Goal: Book appointment/travel/reservation

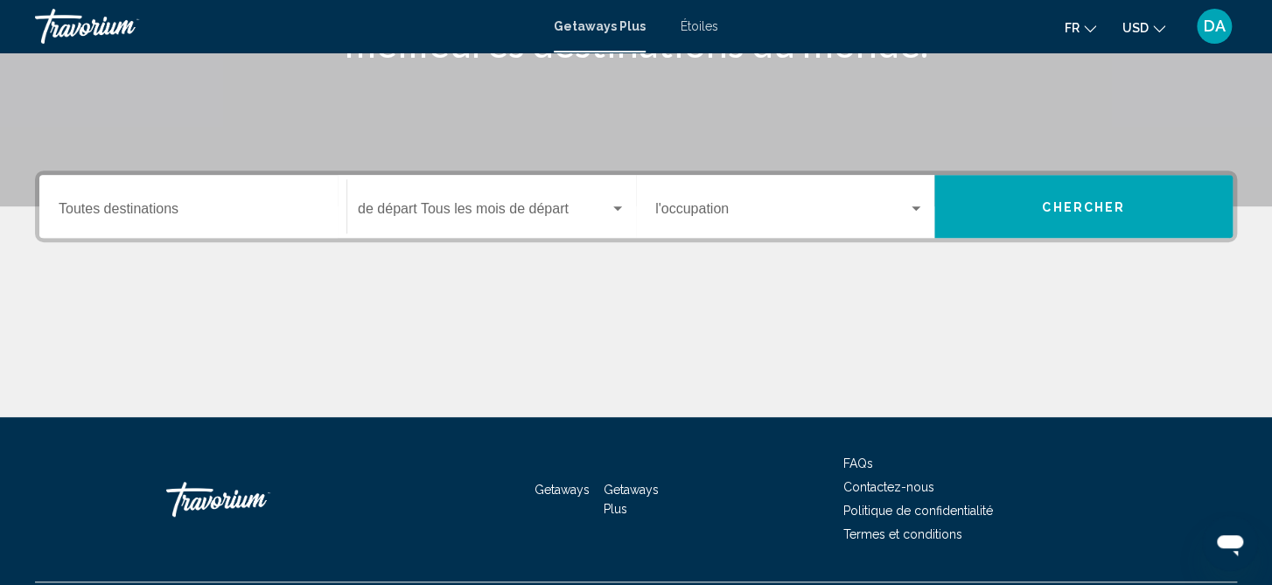
scroll to position [325, 0]
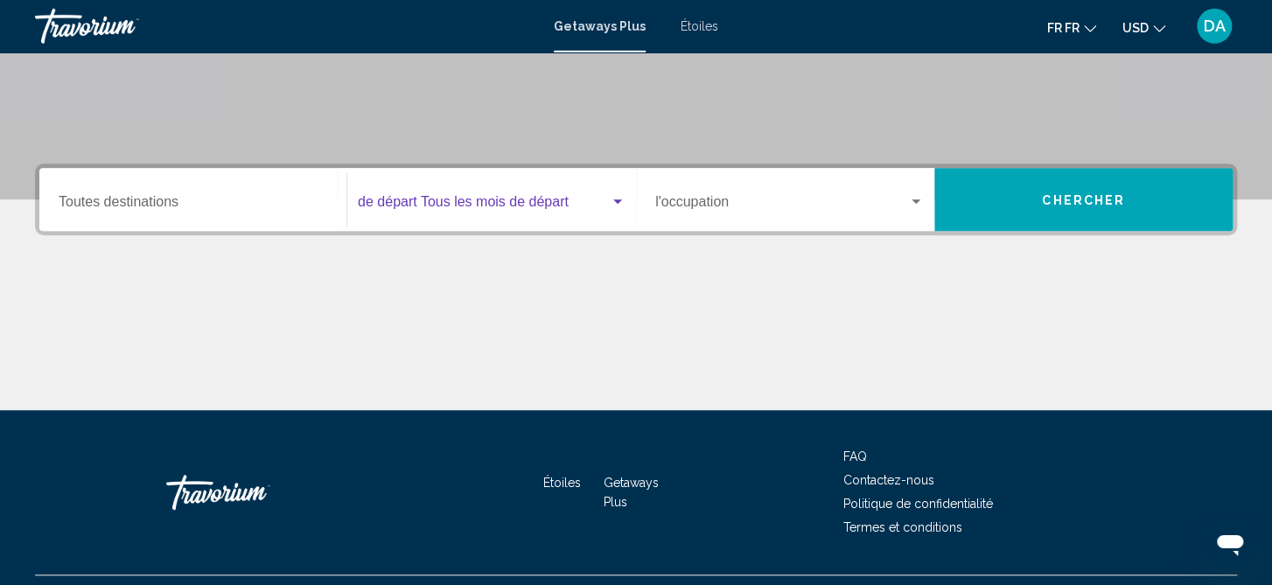
click at [618, 205] on div "Le widget de recherche" at bounding box center [618, 202] width 16 height 14
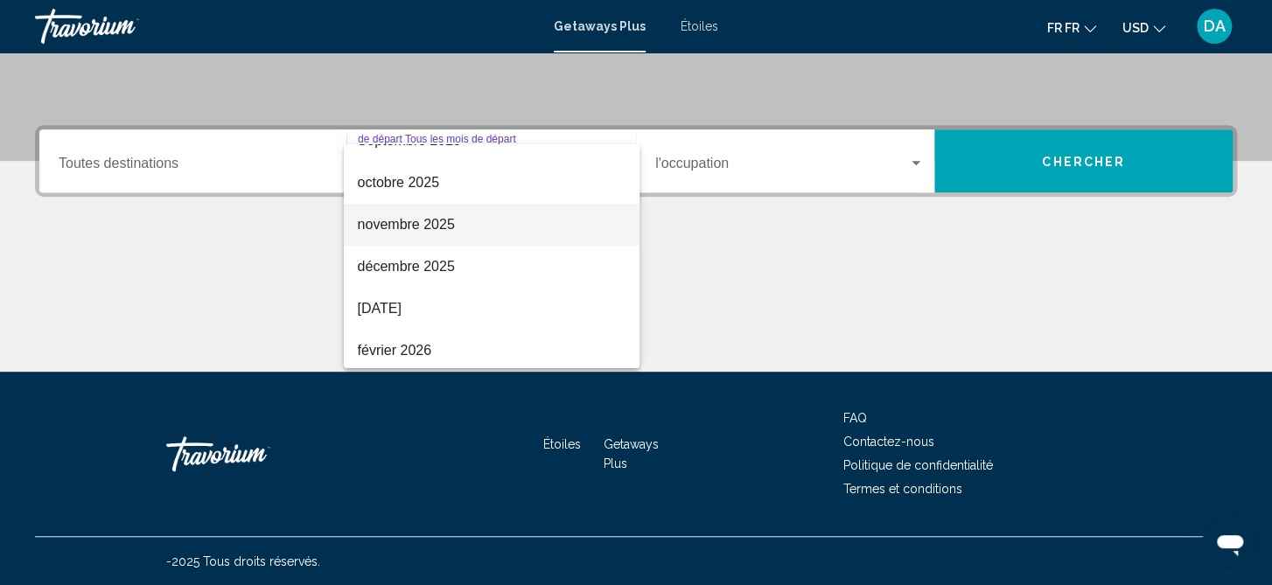
scroll to position [108, 0]
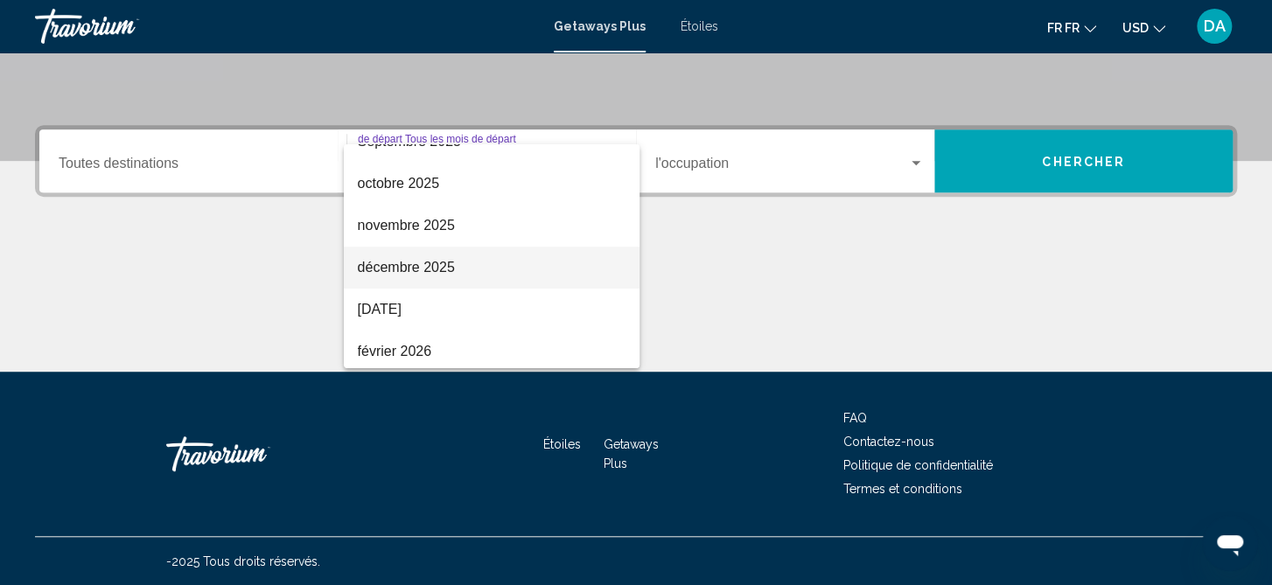
click at [514, 277] on span "décembre 2025" at bounding box center [492, 268] width 268 height 42
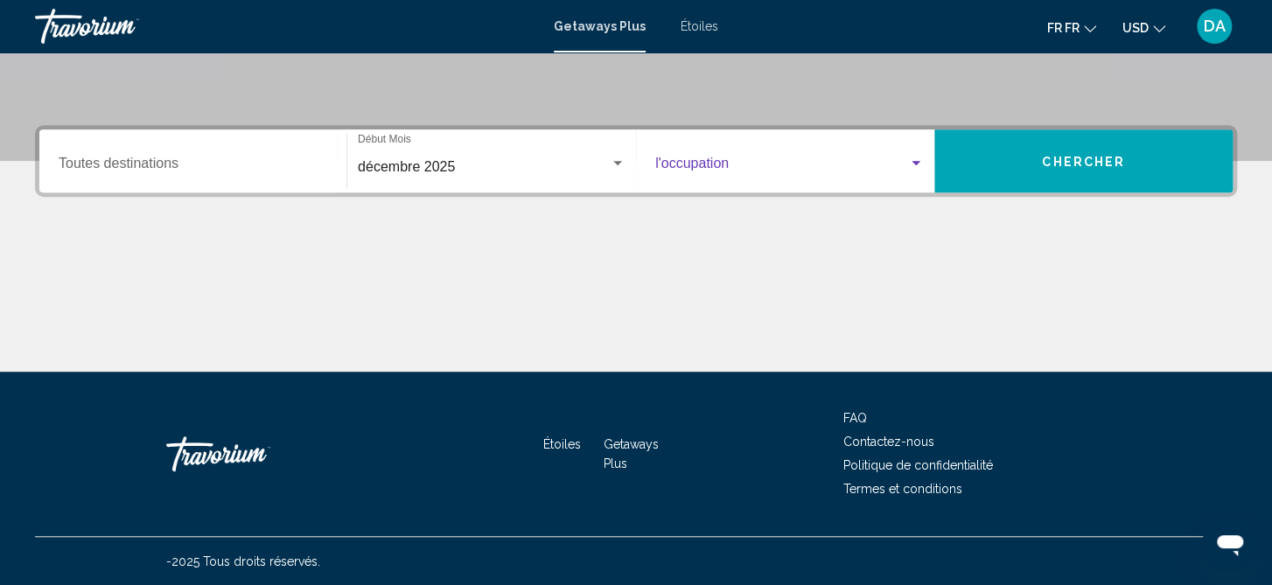
click at [912, 162] on div "Le widget de recherche" at bounding box center [916, 163] width 9 height 4
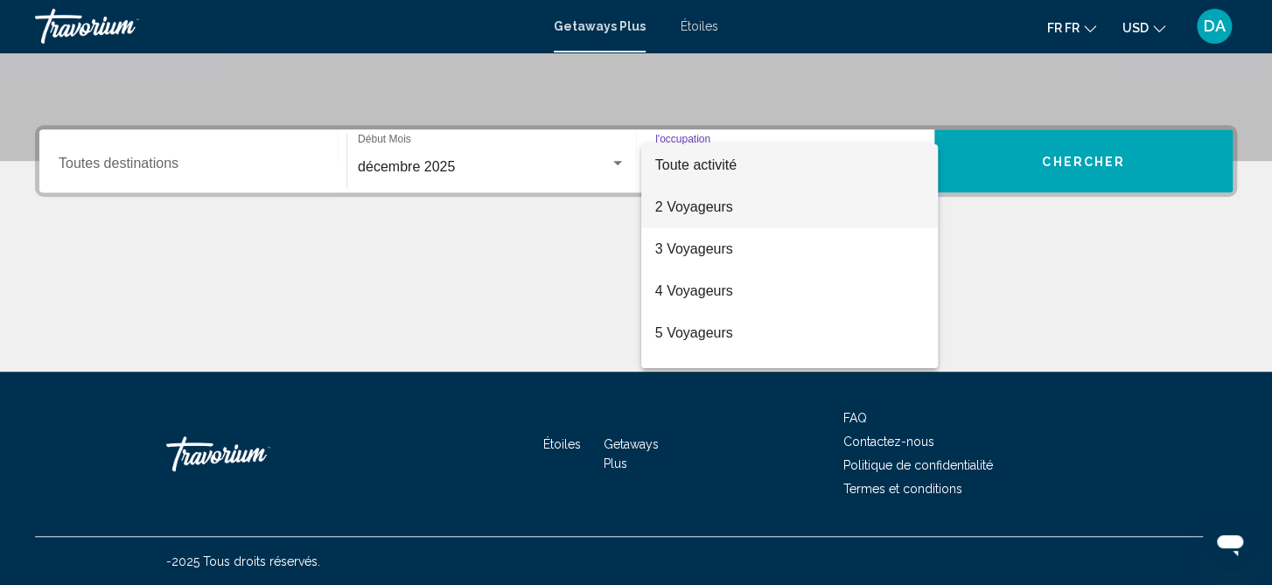
click at [819, 208] on span "2 Voyageurs" at bounding box center [789, 207] width 269 height 42
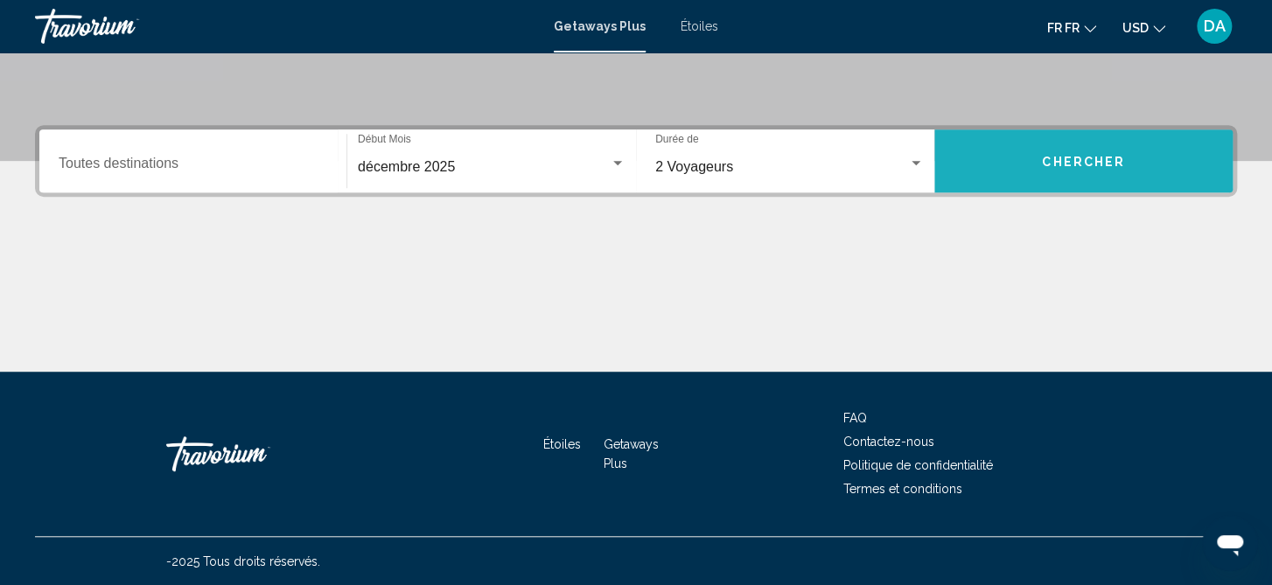
click at [1062, 166] on span "Chercher" at bounding box center [1083, 162] width 83 height 14
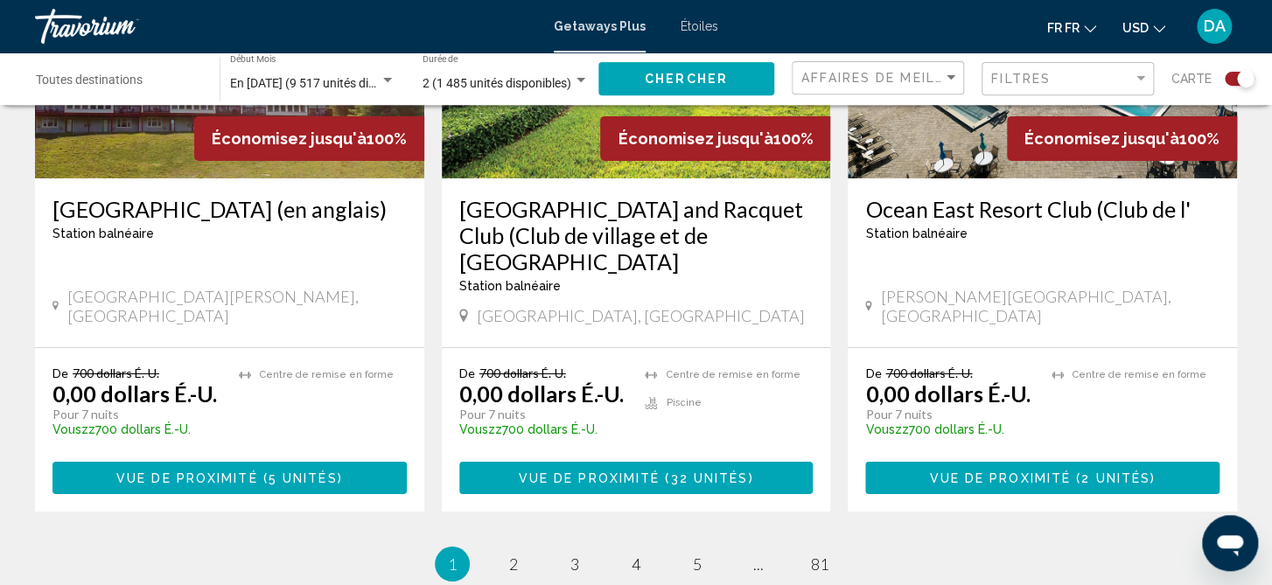
scroll to position [2721, 0]
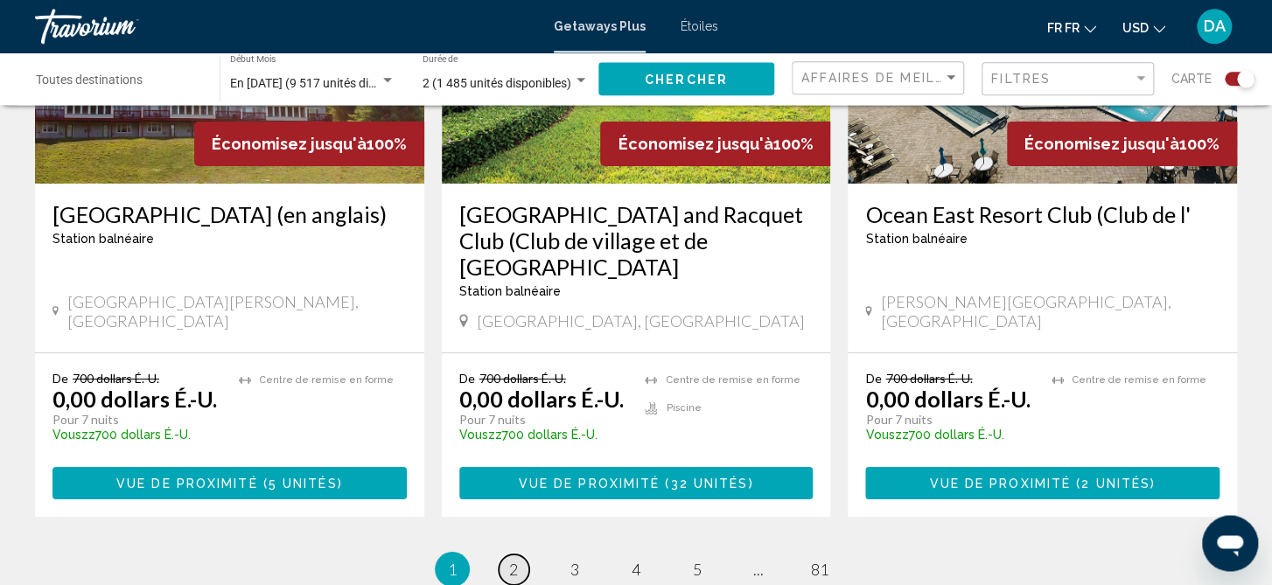
click at [501, 555] on link "page 2" at bounding box center [514, 570] width 31 height 31
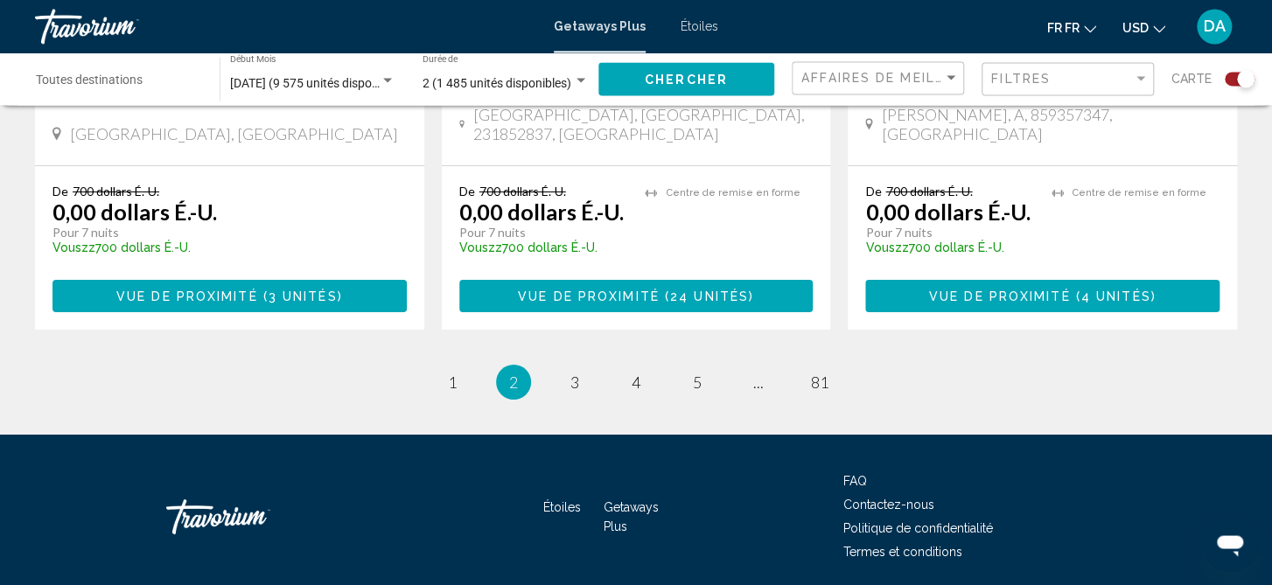
scroll to position [2887, 0]
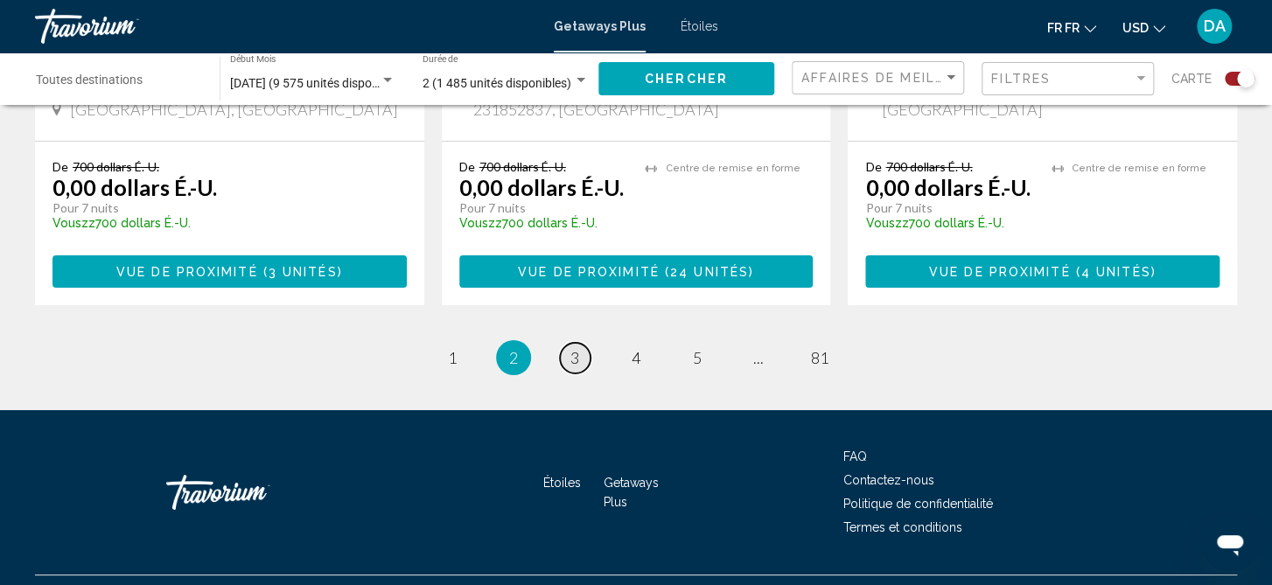
click at [579, 343] on link "page 3" at bounding box center [575, 358] width 31 height 31
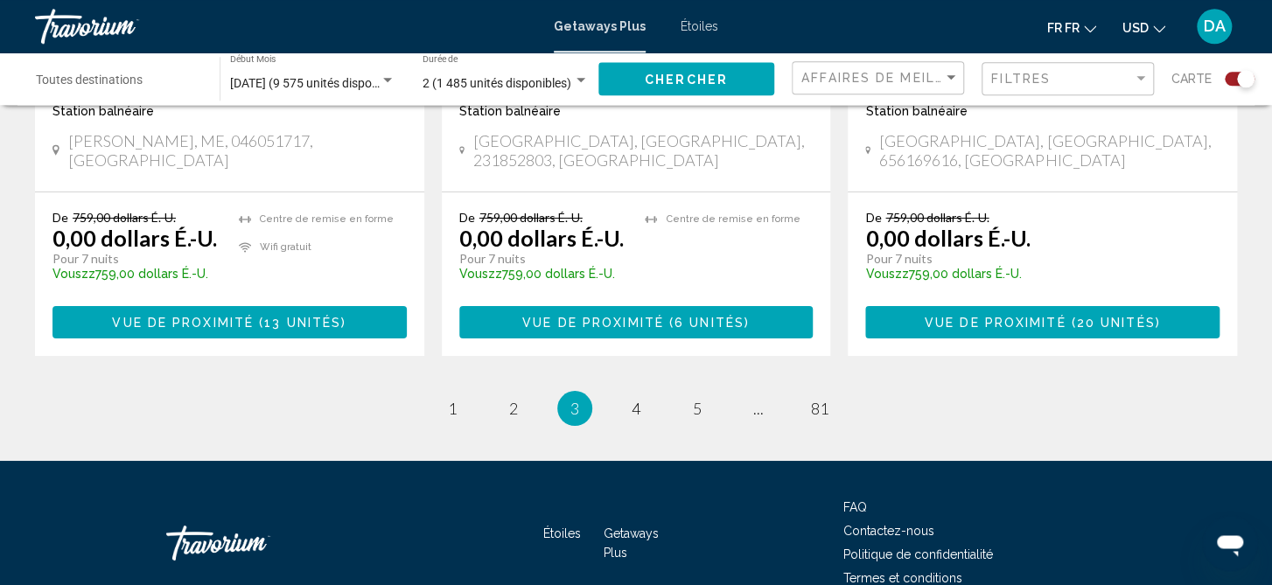
scroll to position [2860, 0]
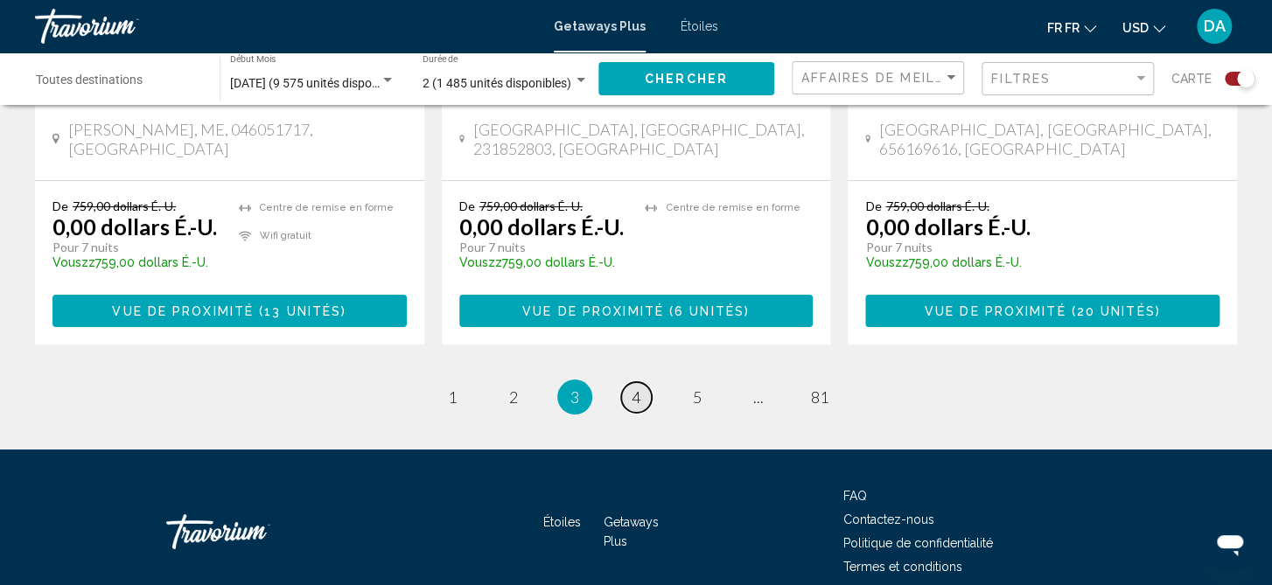
click at [631, 382] on link "page 4" at bounding box center [636, 397] width 31 height 31
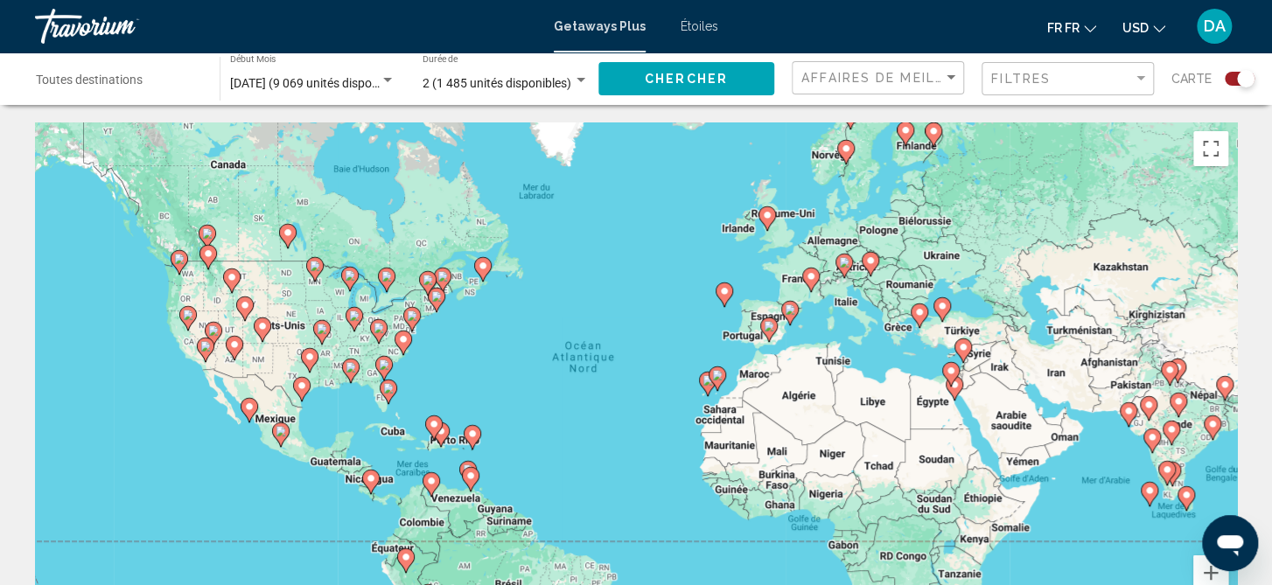
click at [919, 314] on image "Principaux contenus" at bounding box center [919, 312] width 10 height 10
type input "**********"
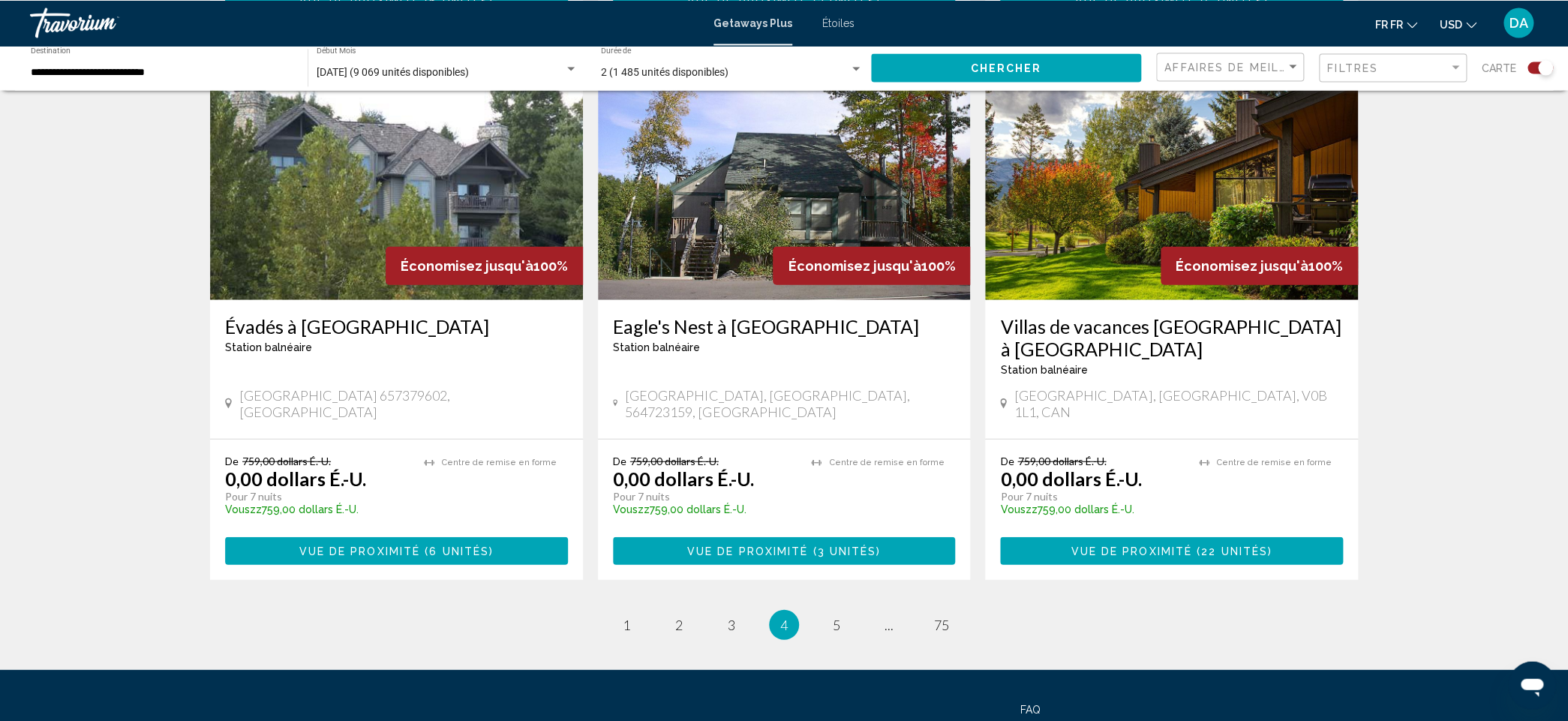
scroll to position [2204, 0]
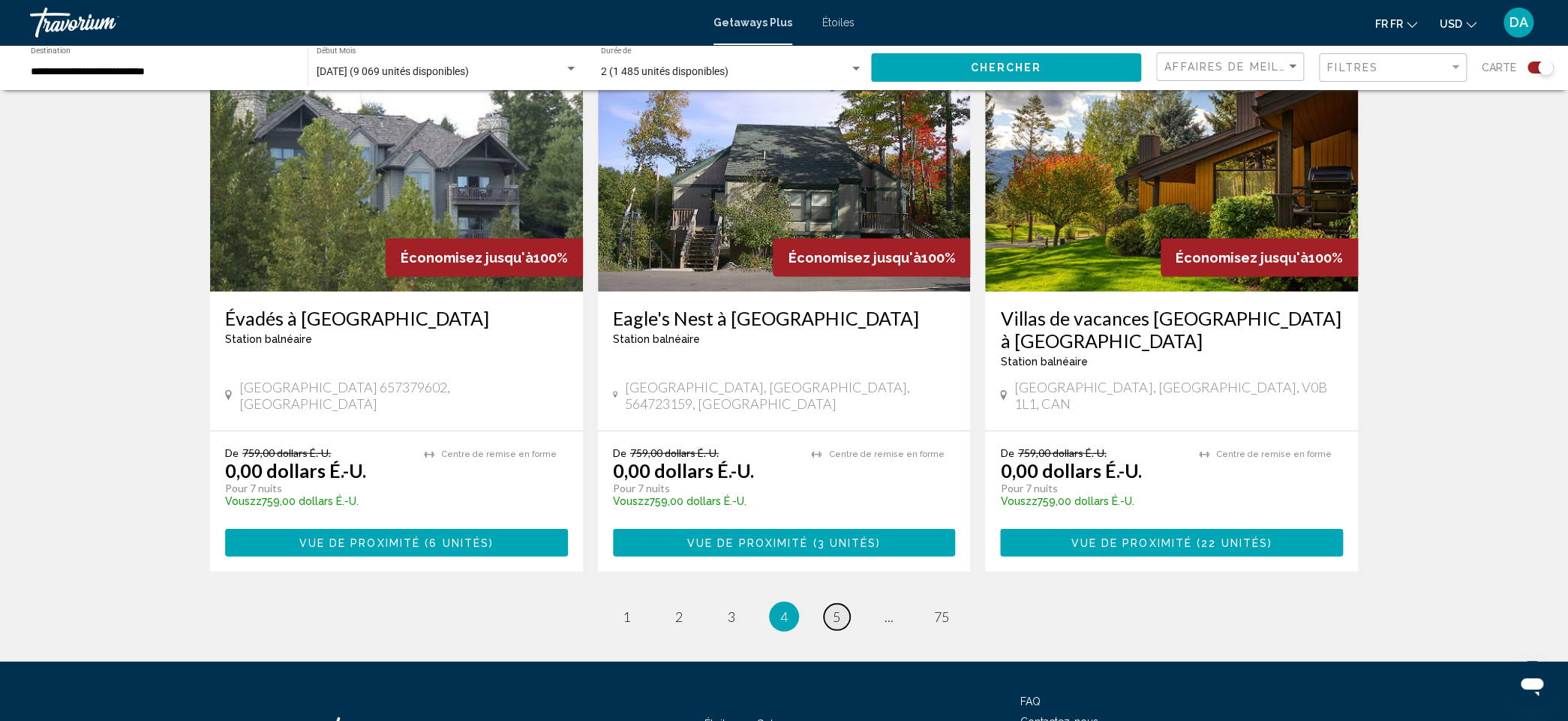
click at [845, 501] on link "page 5" at bounding box center [837, 616] width 27 height 27
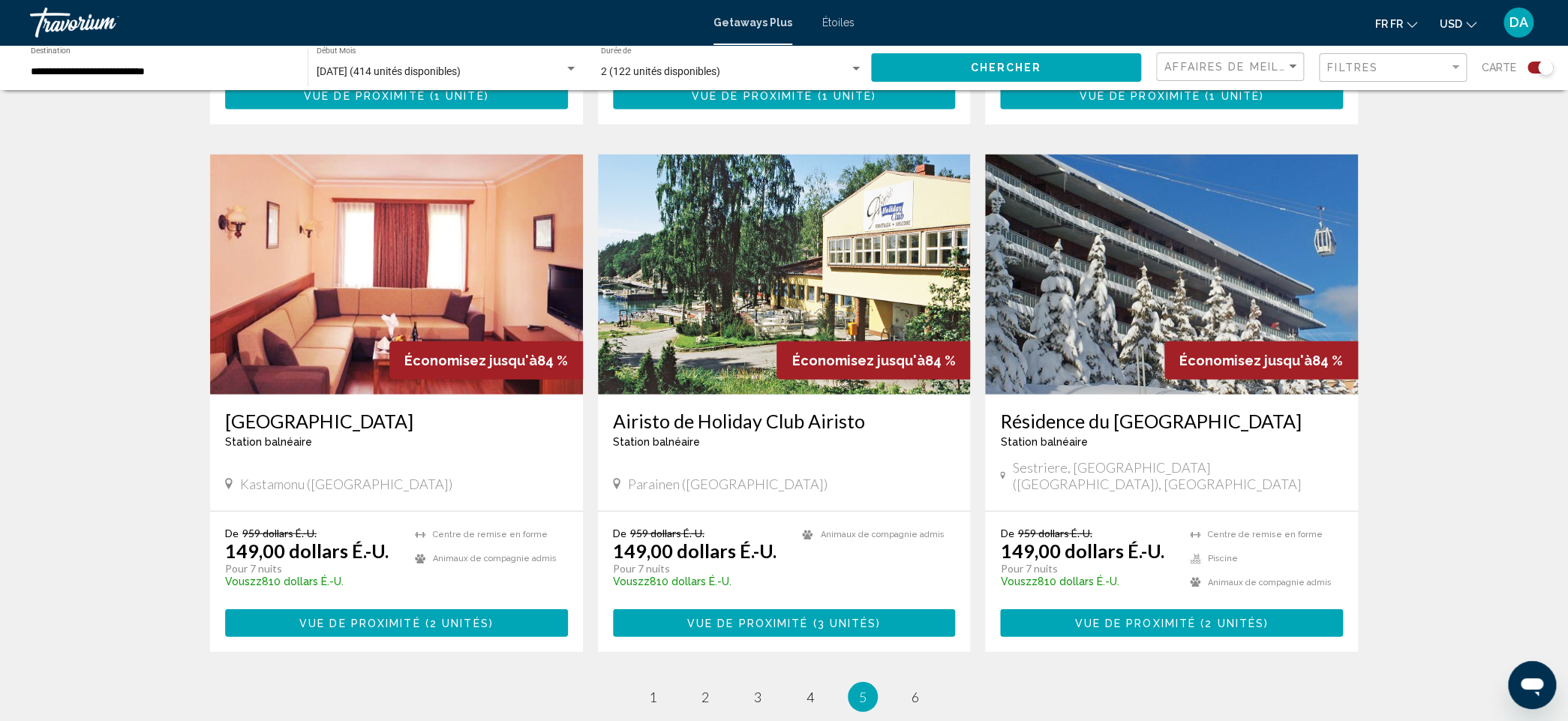
scroll to position [1986, 0]
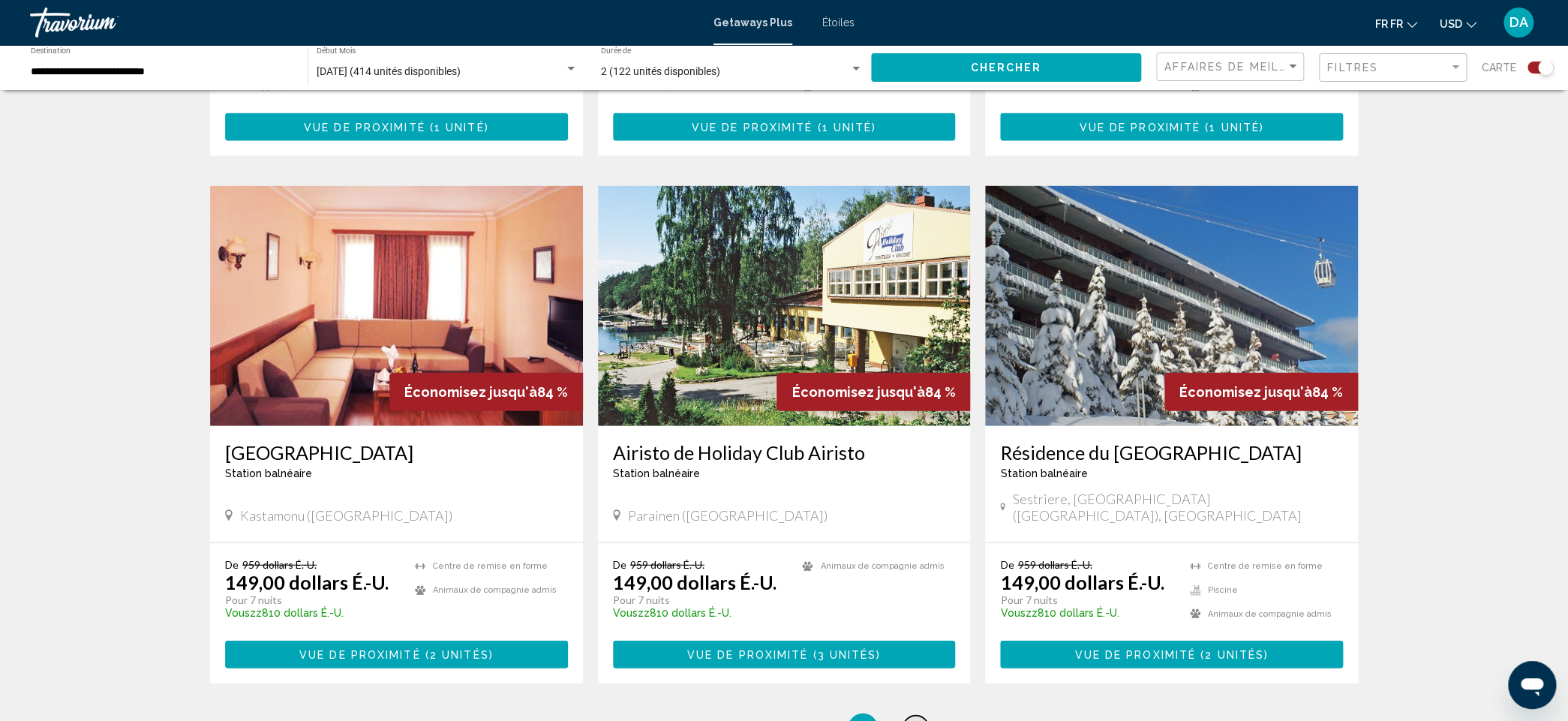
click at [921, 501] on link "page 6" at bounding box center [915, 729] width 27 height 27
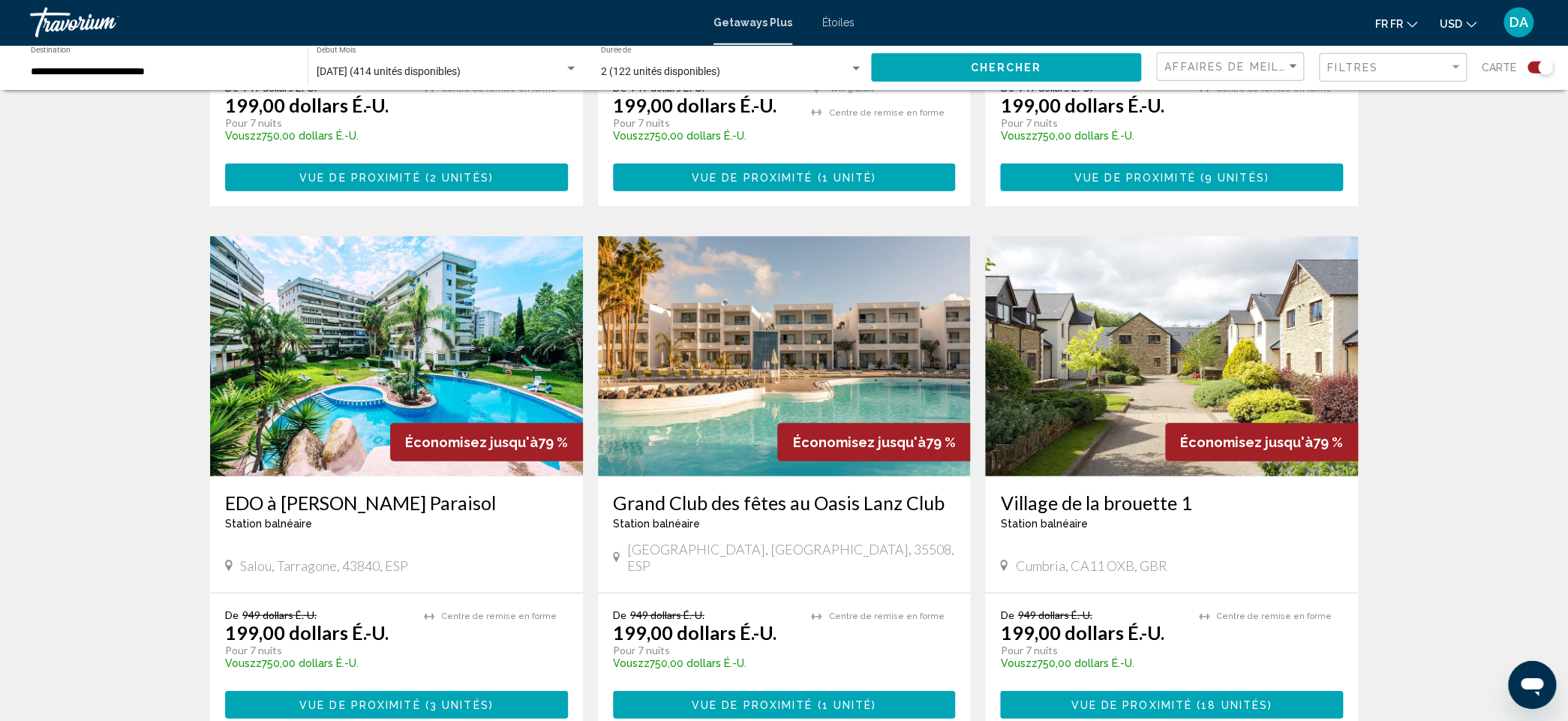
scroll to position [2059, 0]
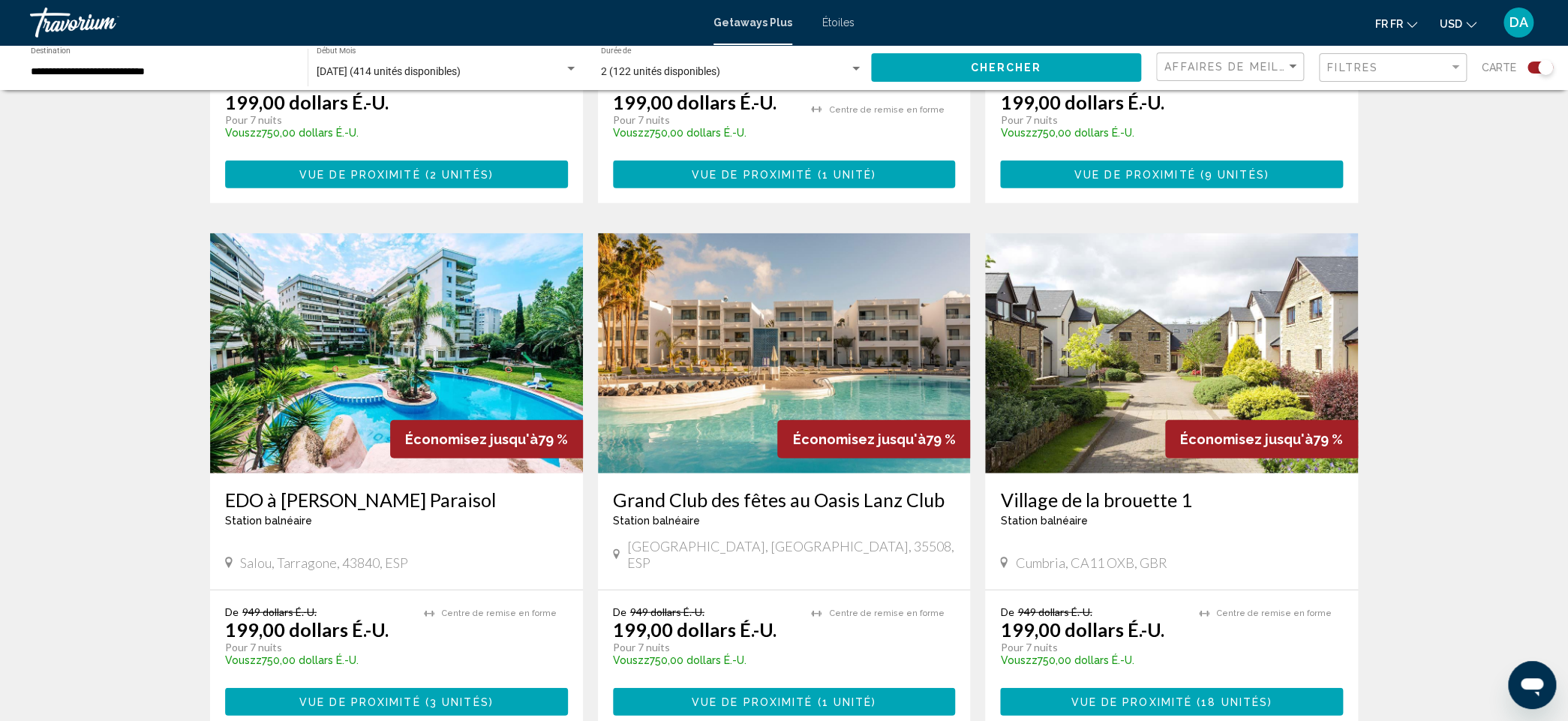
click at [707, 501] on div "Station balnéaire - Ceci est une station d'adultes seulement" at bounding box center [785, 520] width 343 height 12
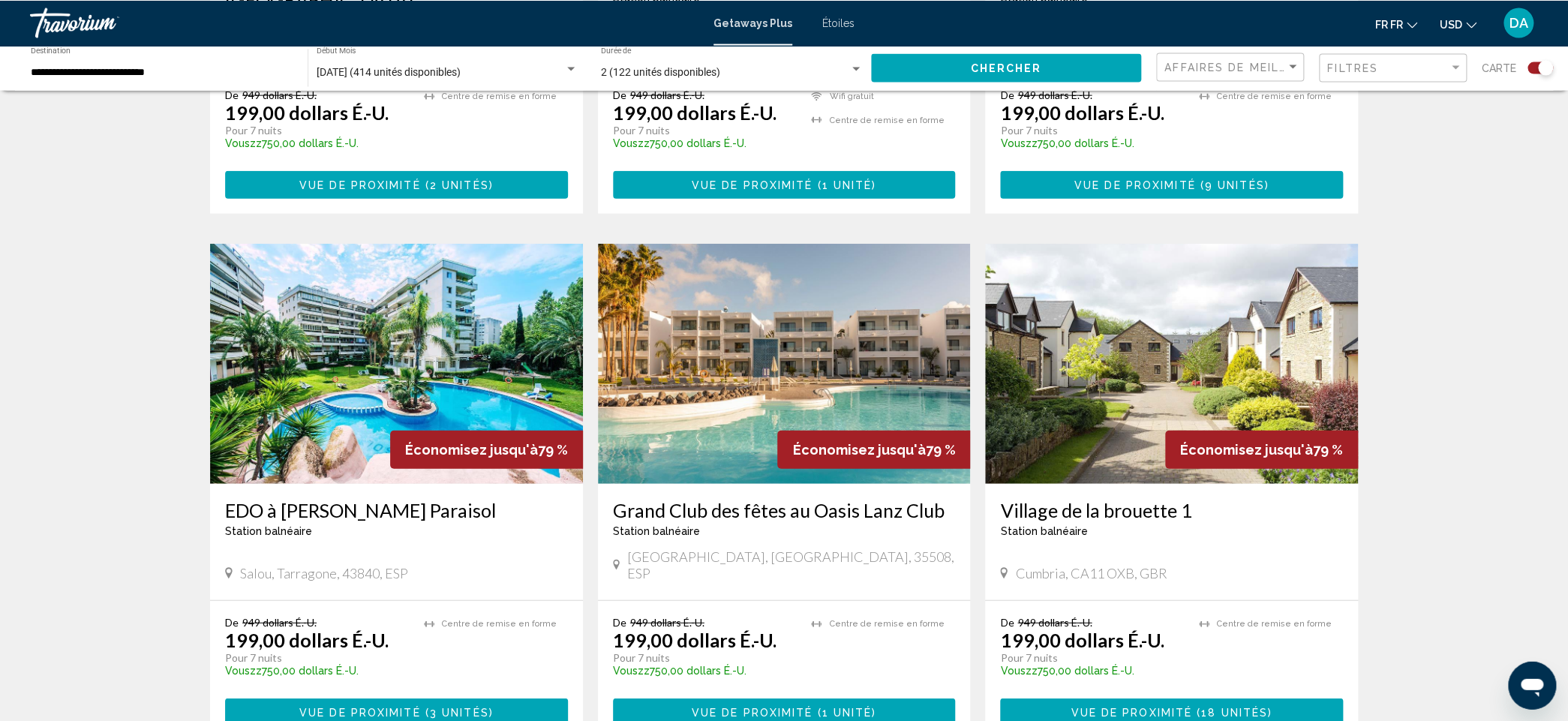
scroll to position [2327, 0]
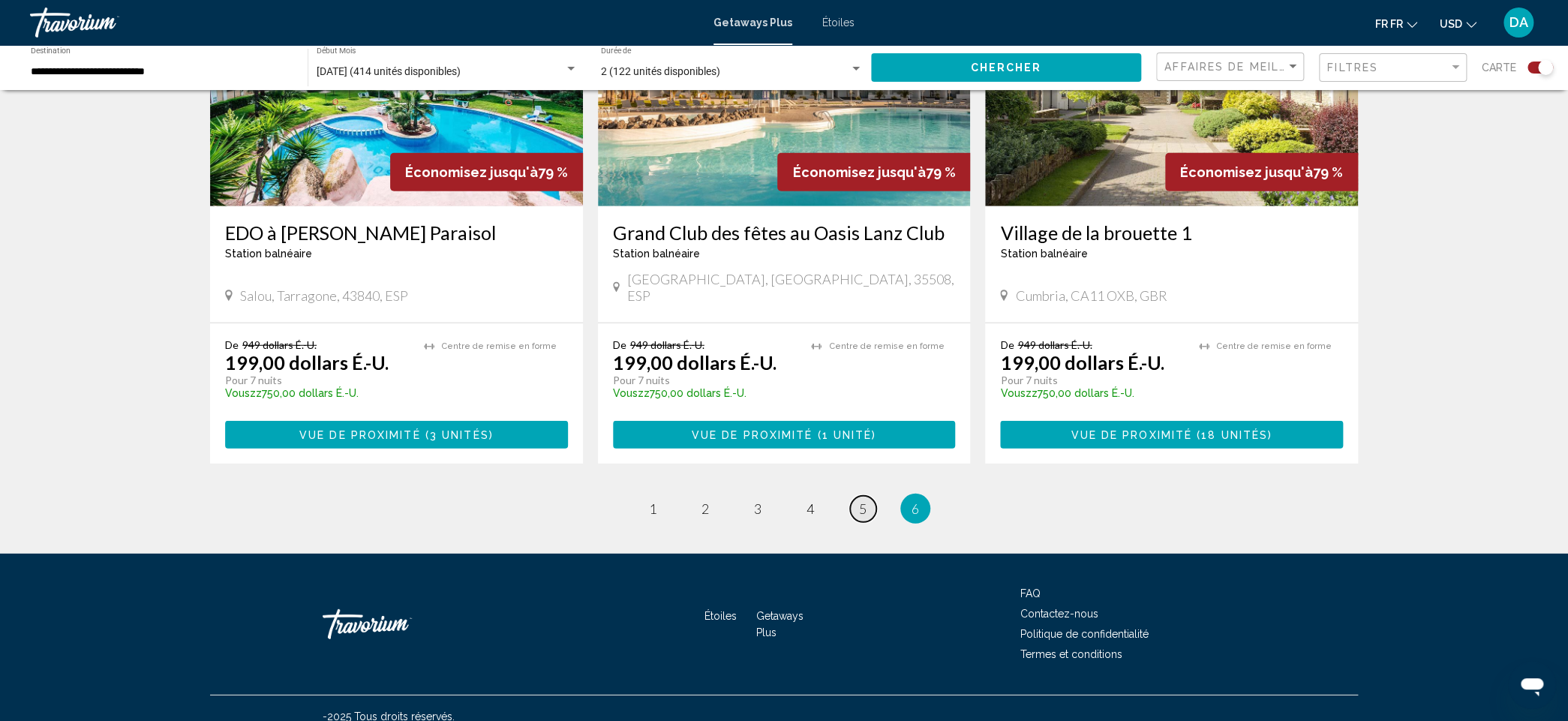
click at [873, 496] on link "page 5" at bounding box center [863, 508] width 27 height 27
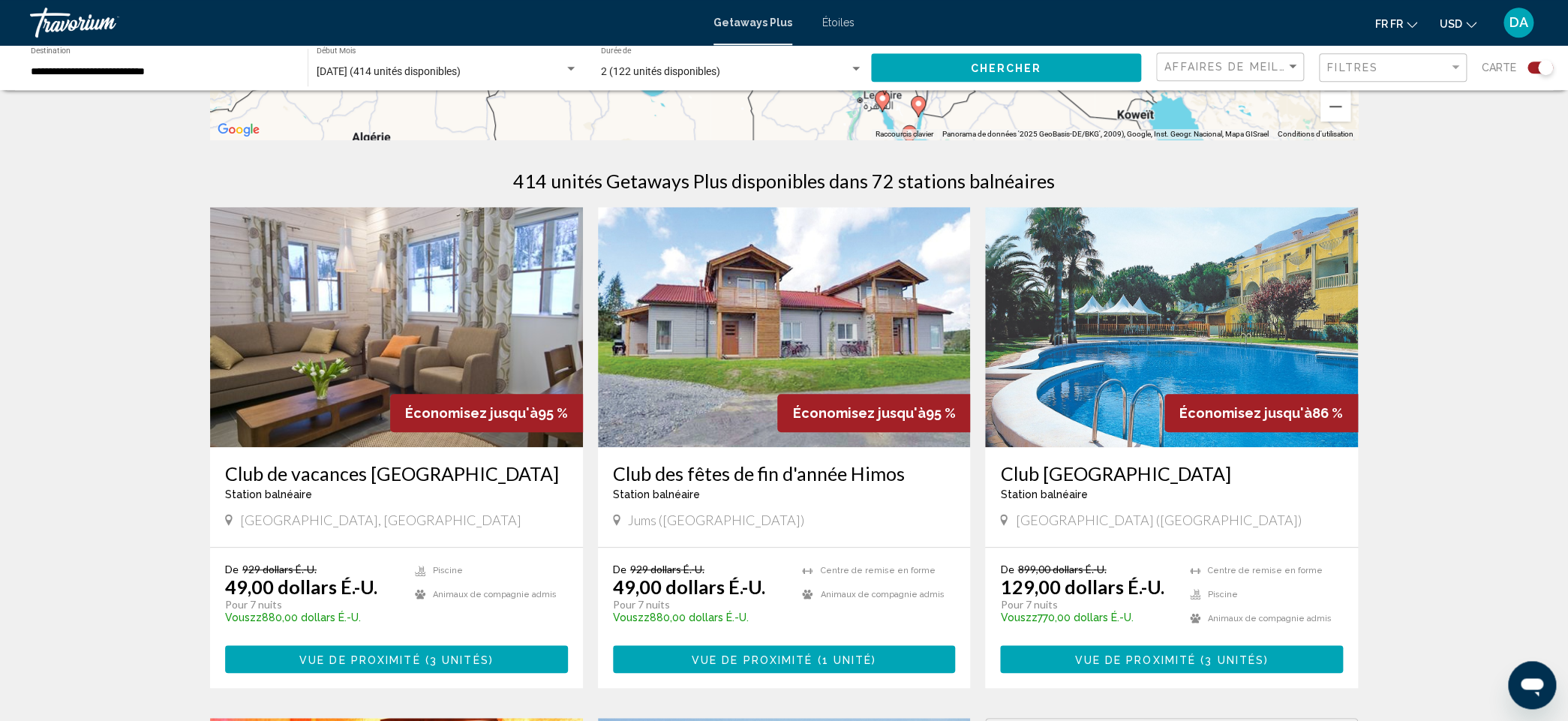
scroll to position [522, 0]
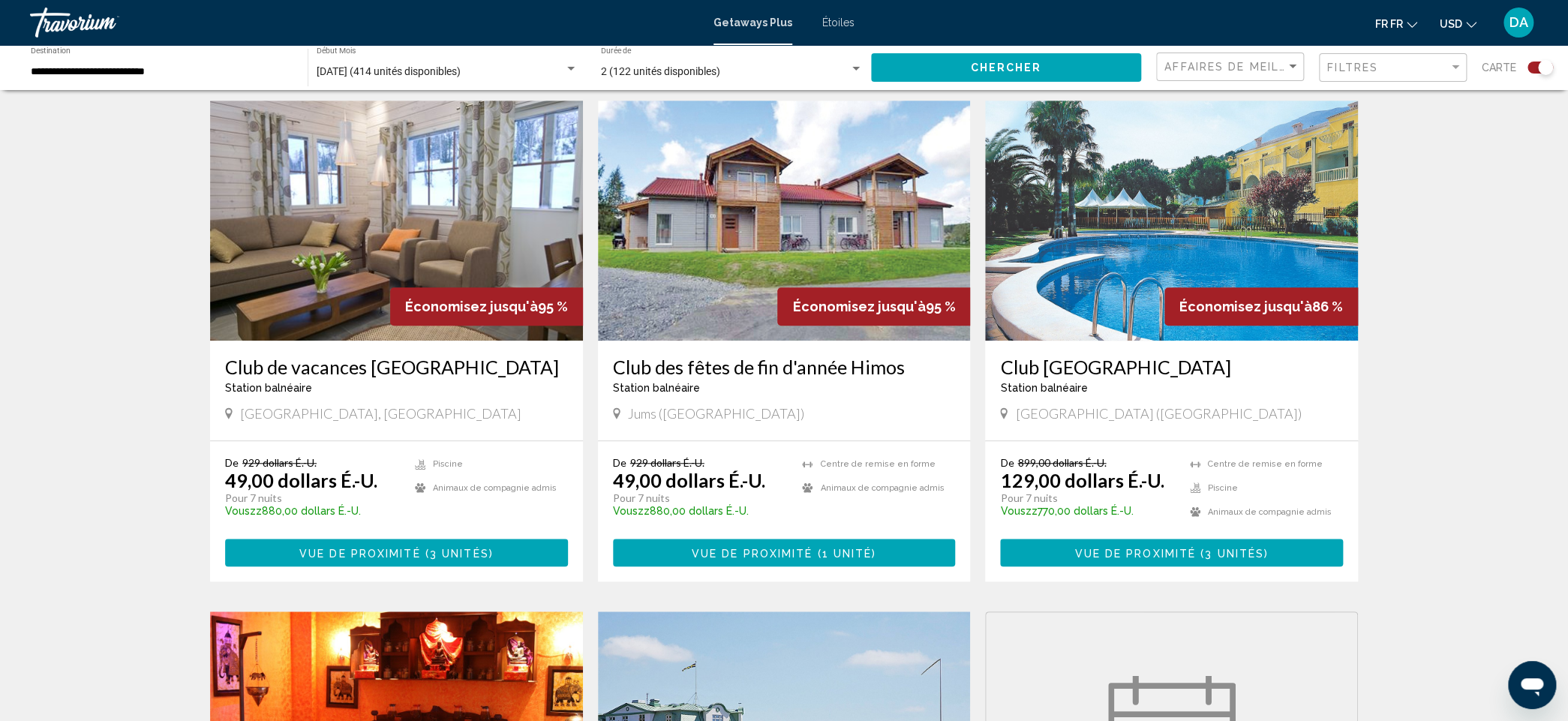
click at [387, 226] on img "Principaux contenus" at bounding box center [396, 220] width 373 height 240
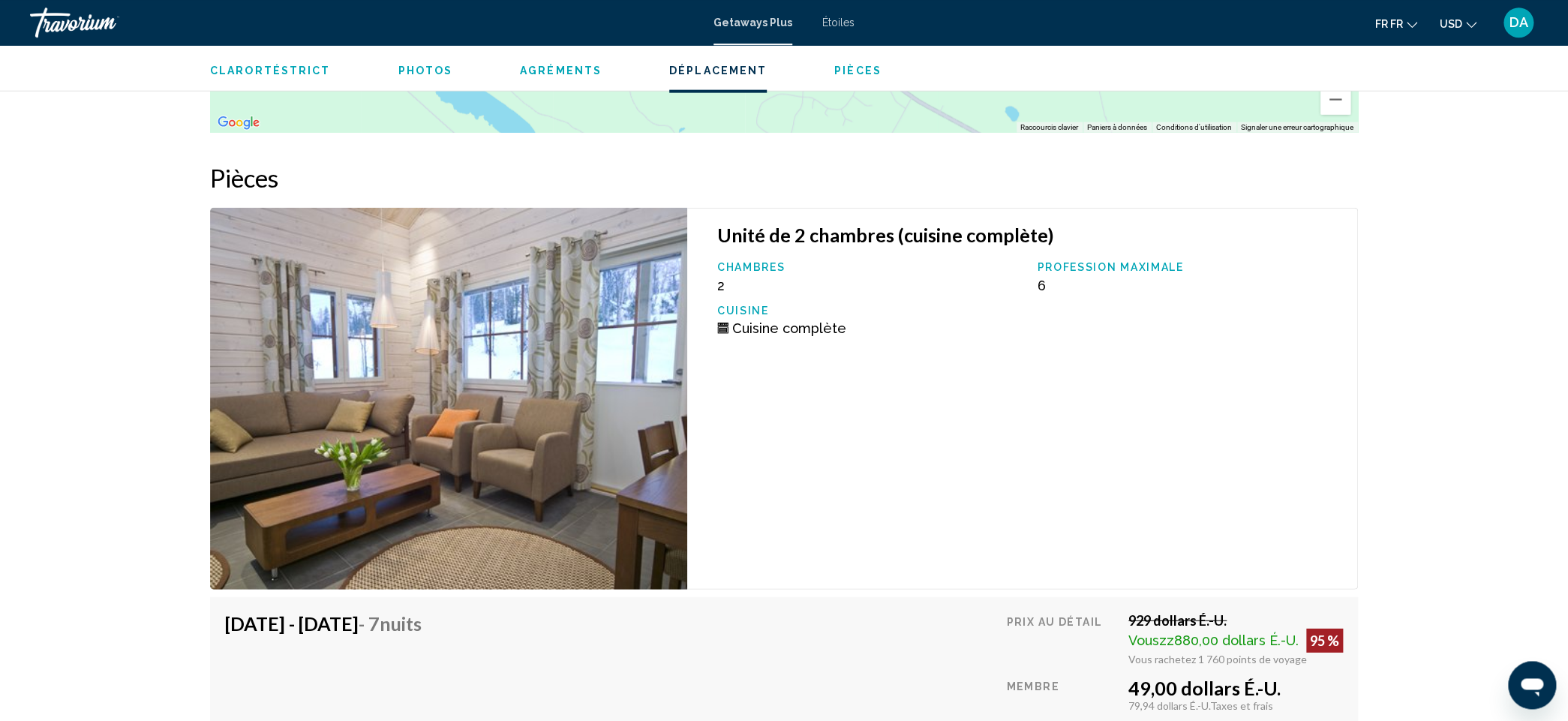
scroll to position [2255, 0]
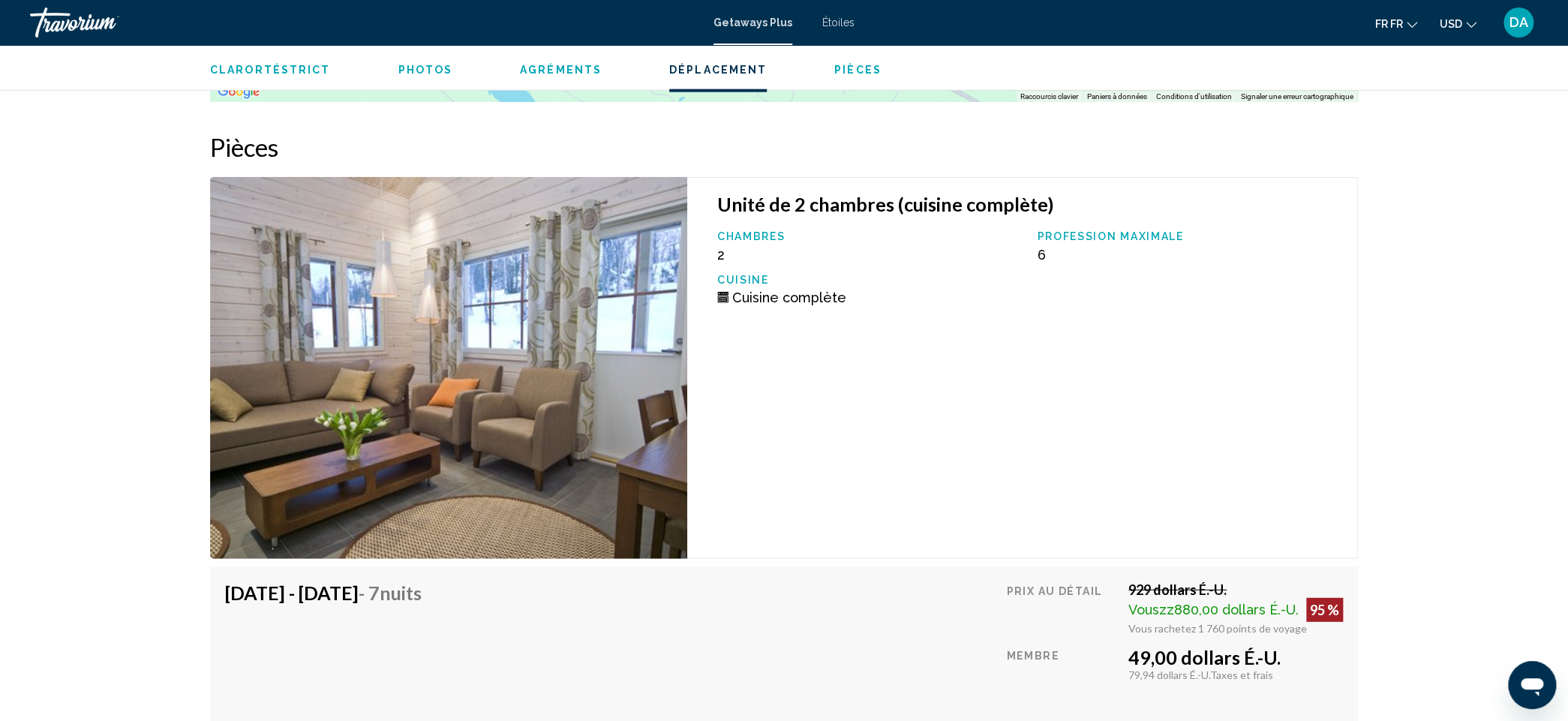
click at [500, 344] on img "Principaux contenus" at bounding box center [449, 367] width 477 height 382
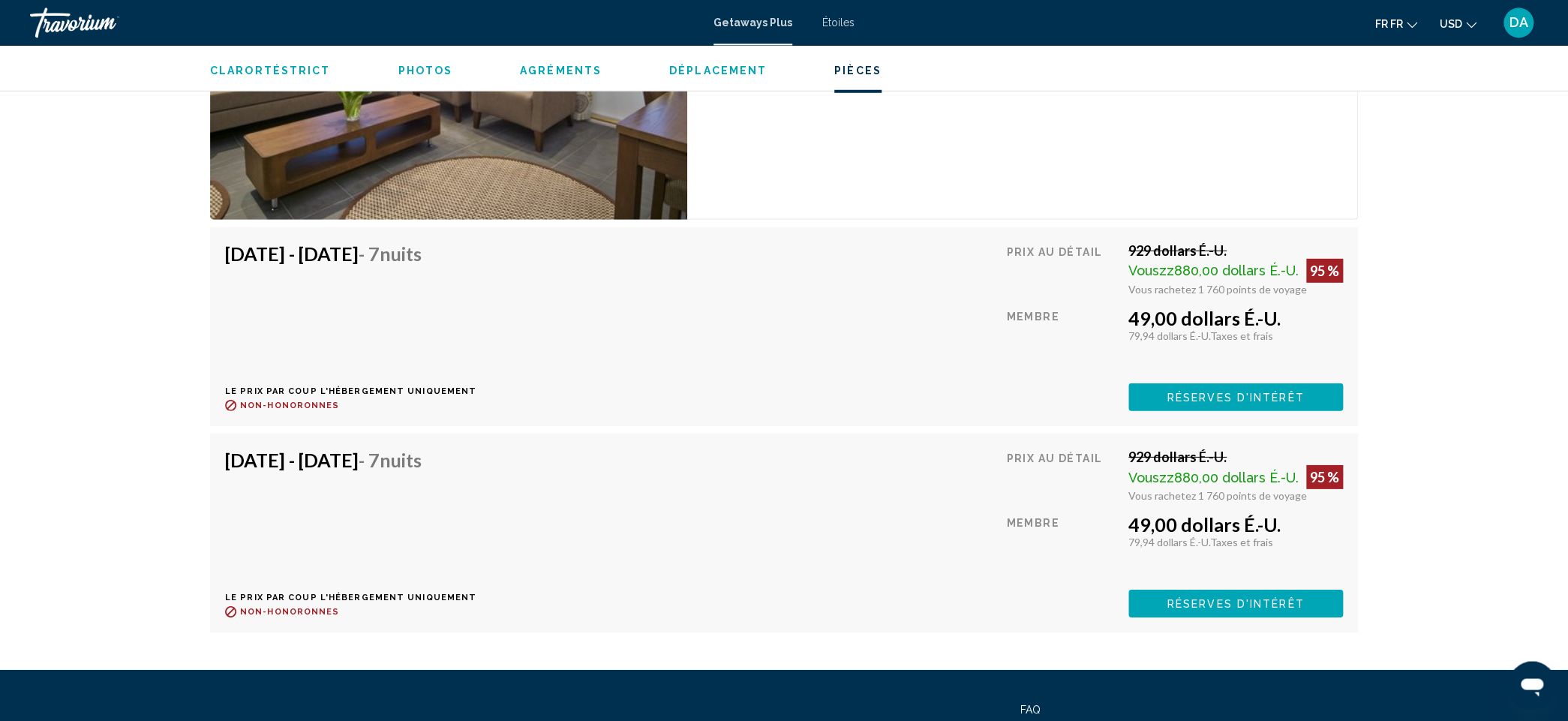
scroll to position [2591, 0]
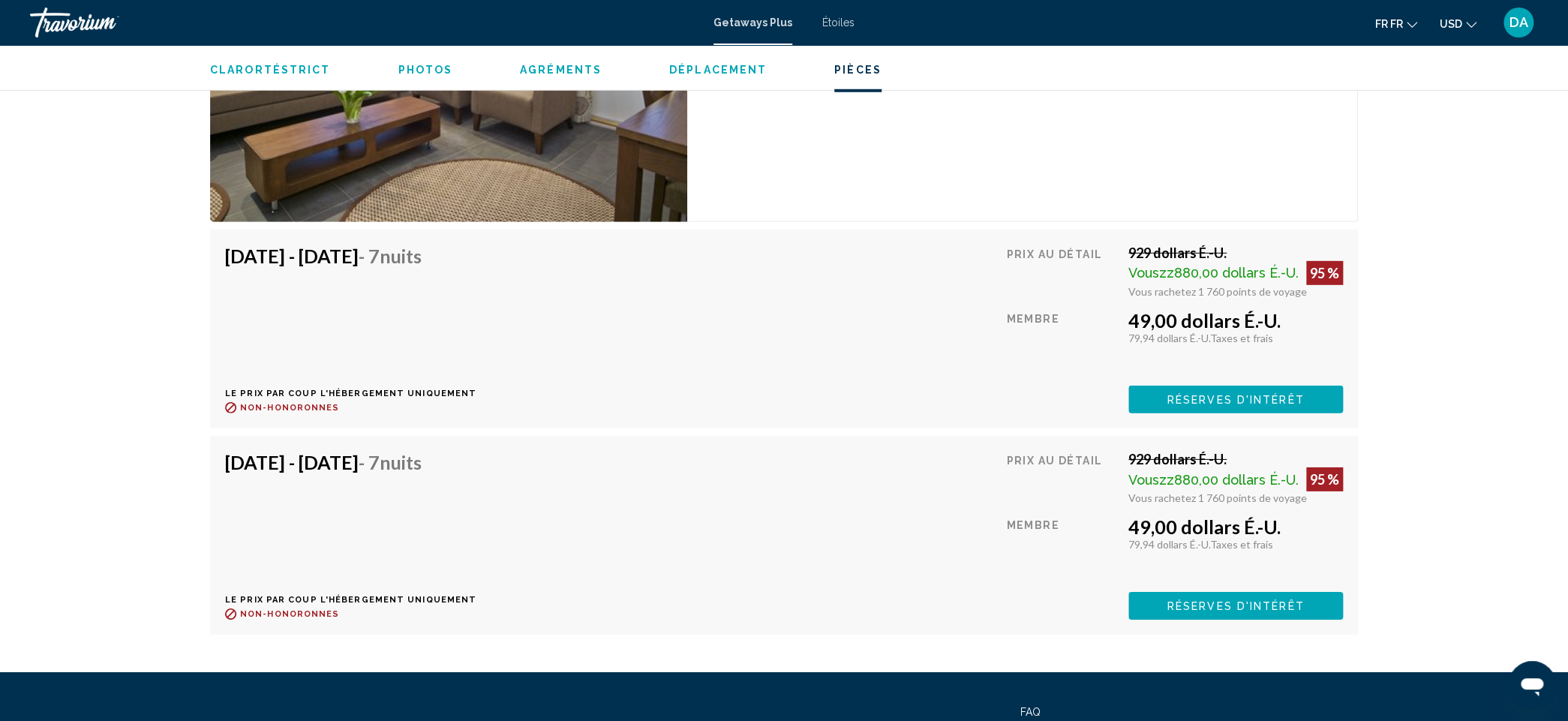
click at [1102, 402] on span "Réserves d'intérêt" at bounding box center [1236, 400] width 137 height 12
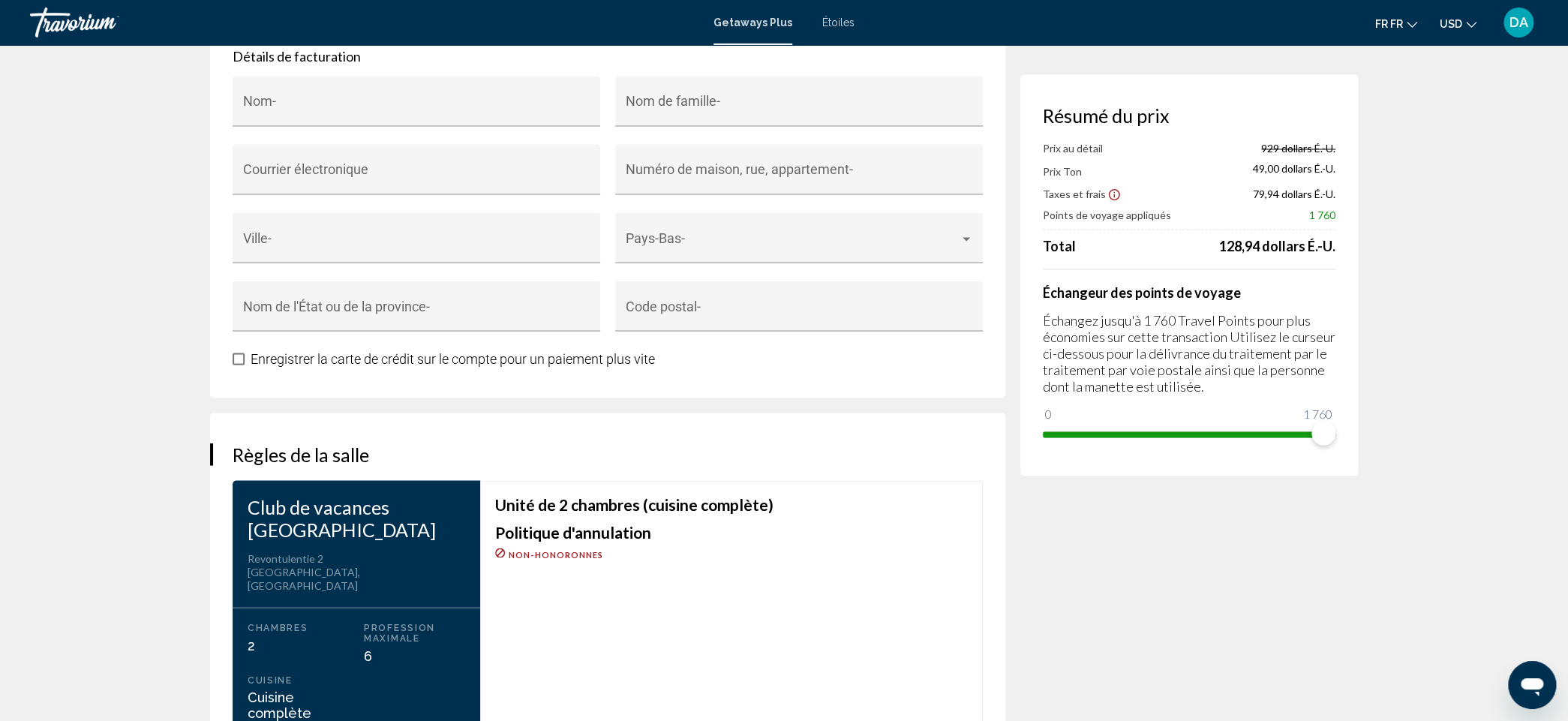
scroll to position [1562, 0]
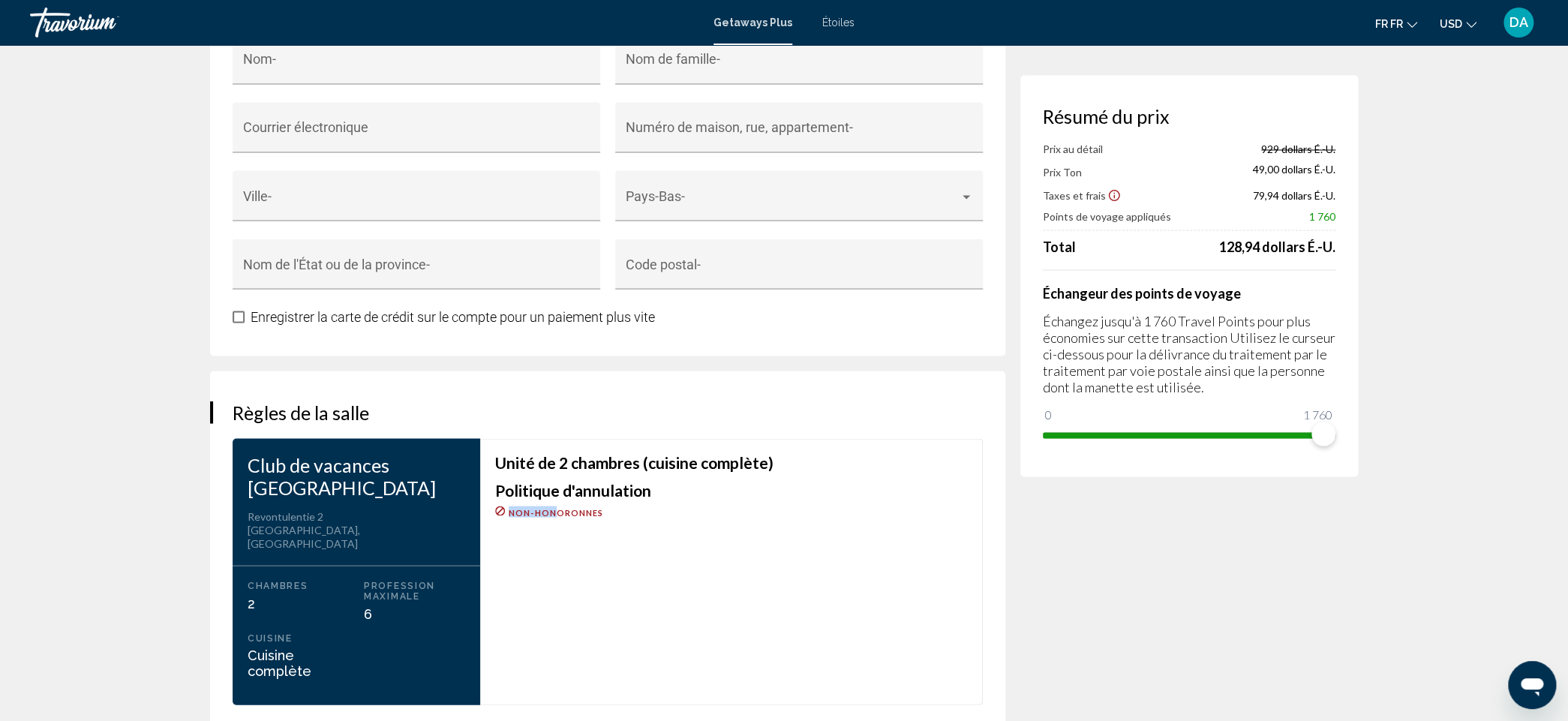
drag, startPoint x: 381, startPoint y: 529, endPoint x: 556, endPoint y: 577, distance: 181.5
click at [556, 501] on div "Club de vacances Salla Adresse Revontulentie 2 Sallatunturi, Finlande Chambres …" at bounding box center [607, 571] width 765 height 267
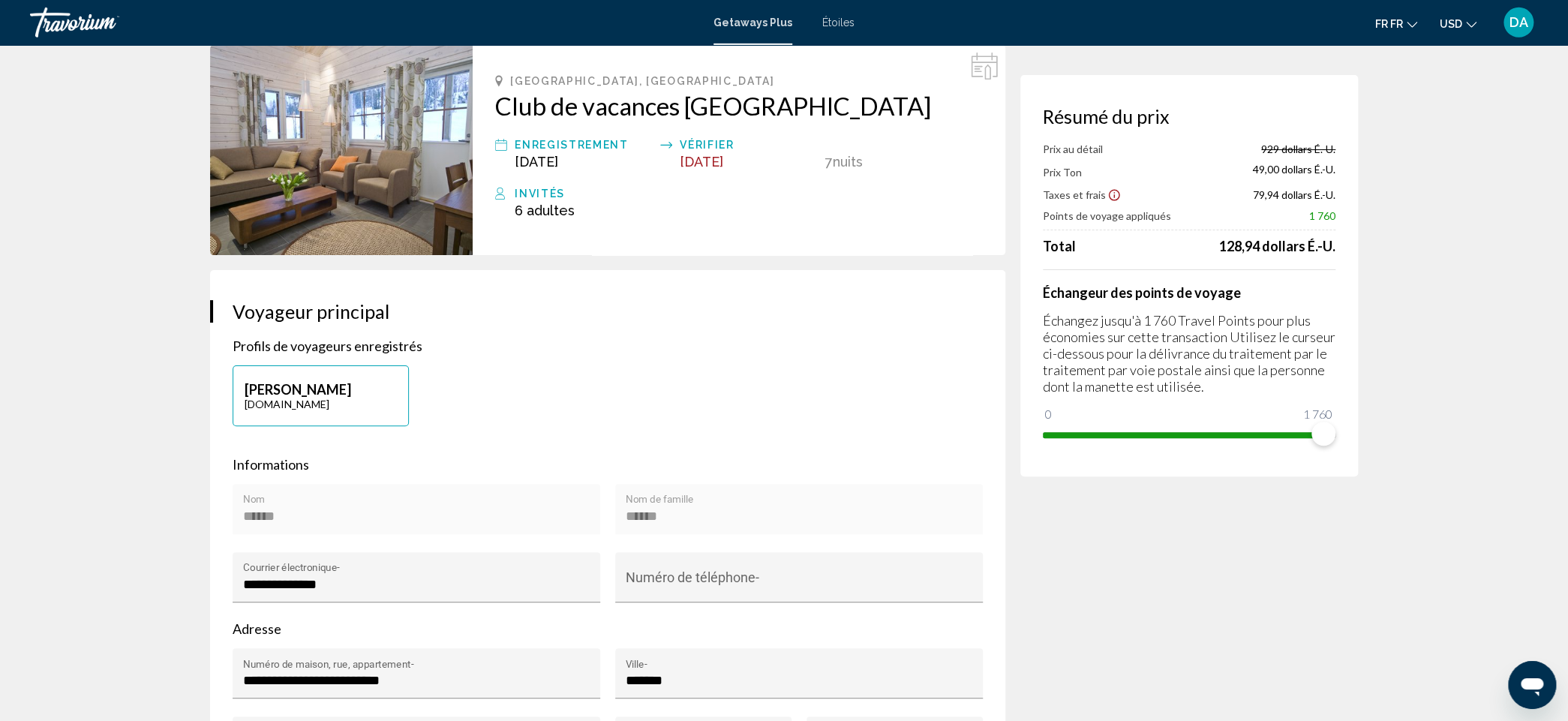
scroll to position [31, 0]
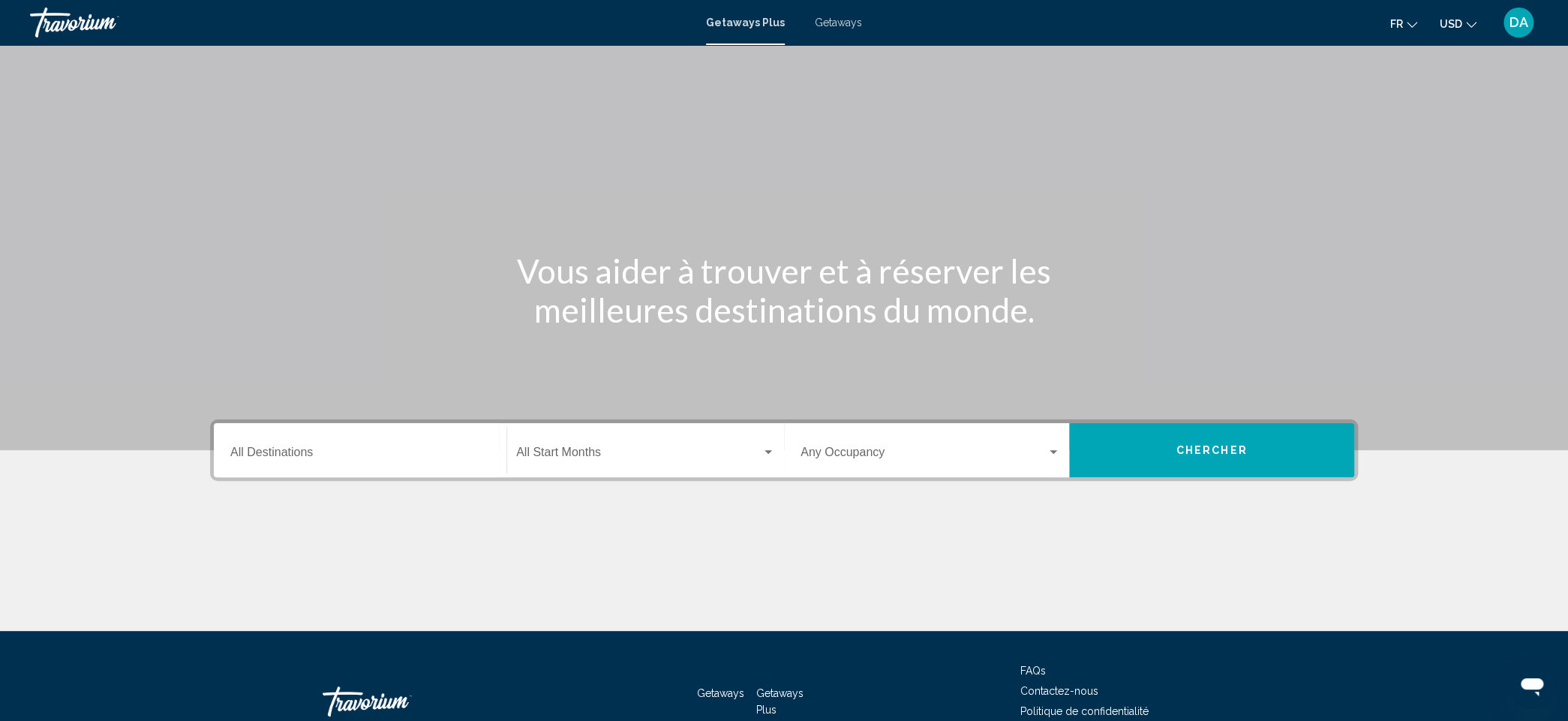
scroll to position [93, 0]
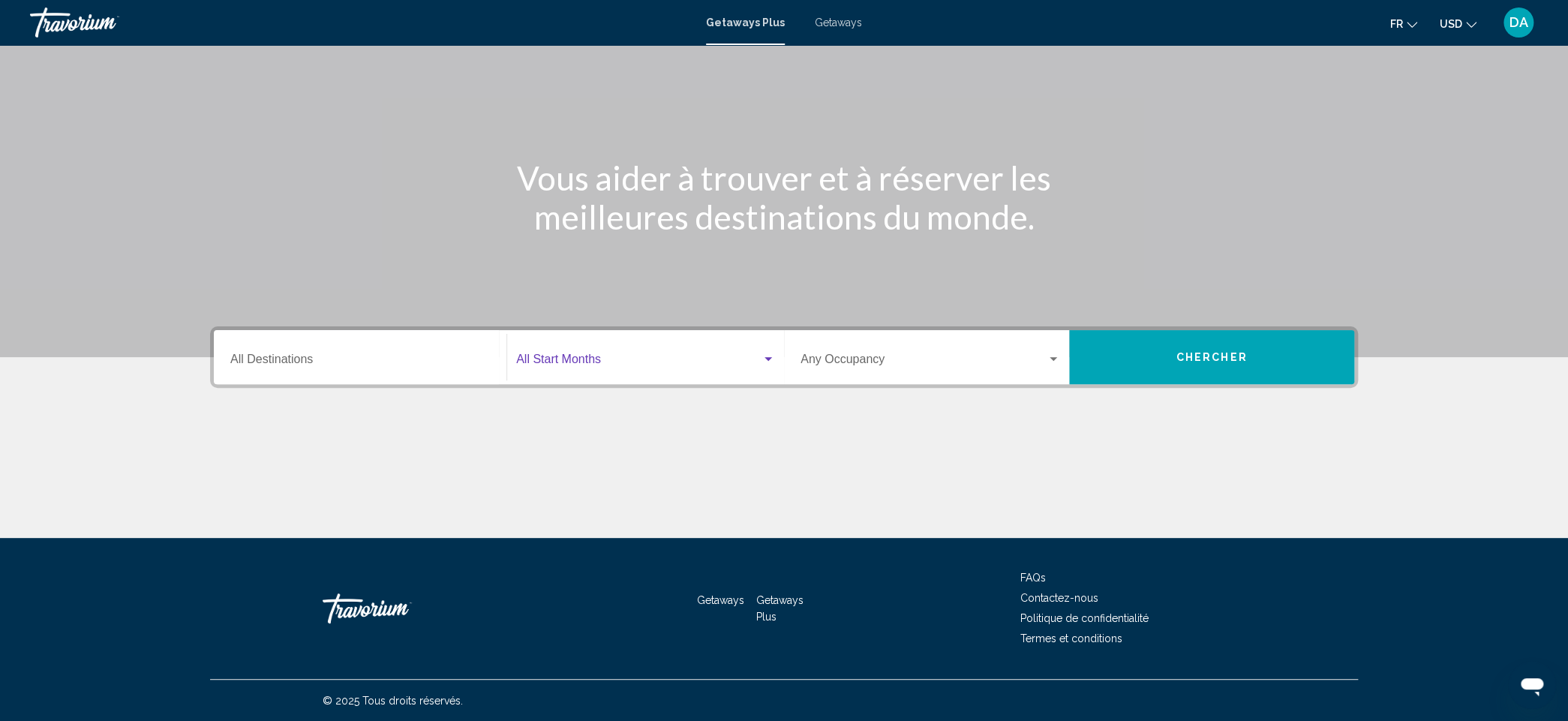
click at [769, 360] on div "Search widget" at bounding box center [768, 358] width 8 height 3
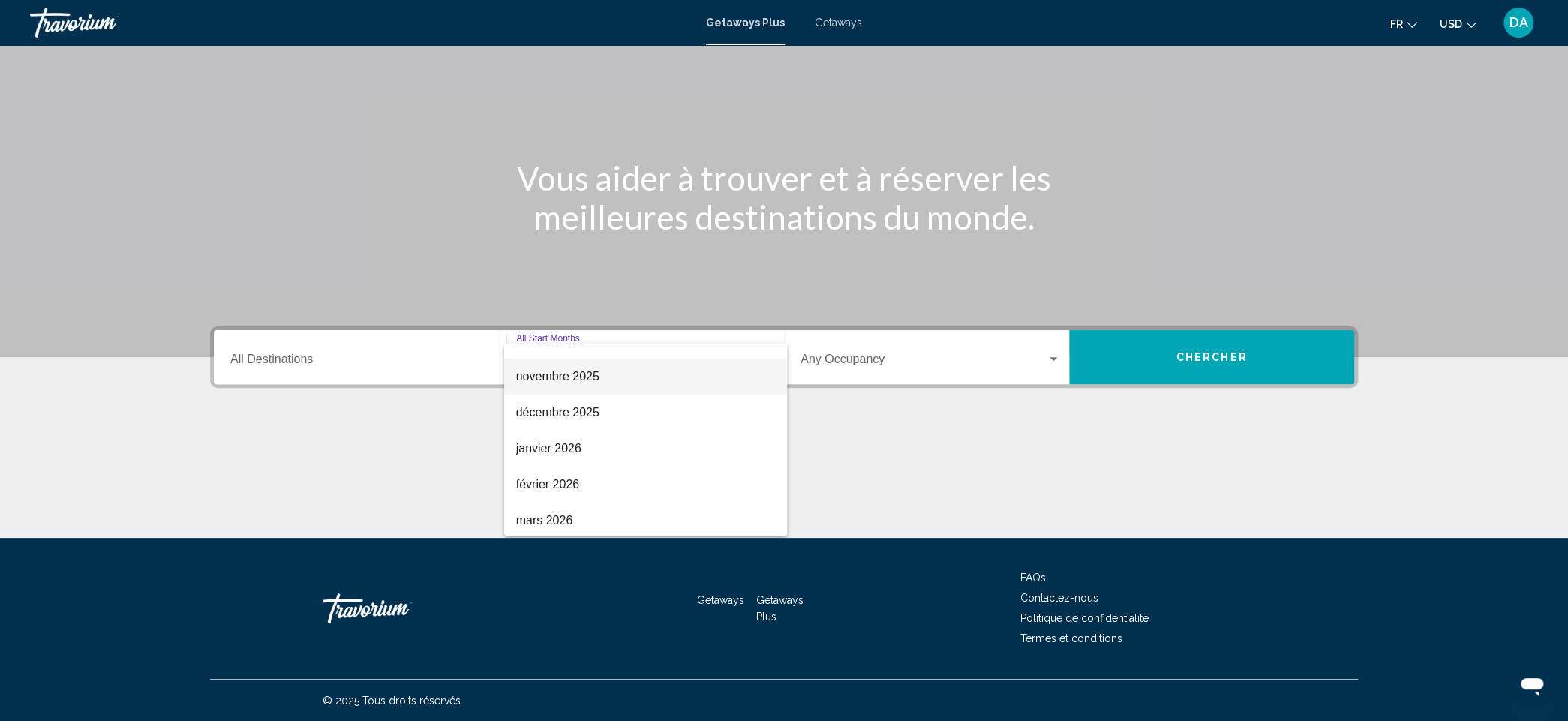
scroll to position [135, 0]
click at [707, 413] on span "décembre 2025" at bounding box center [646, 407] width 259 height 36
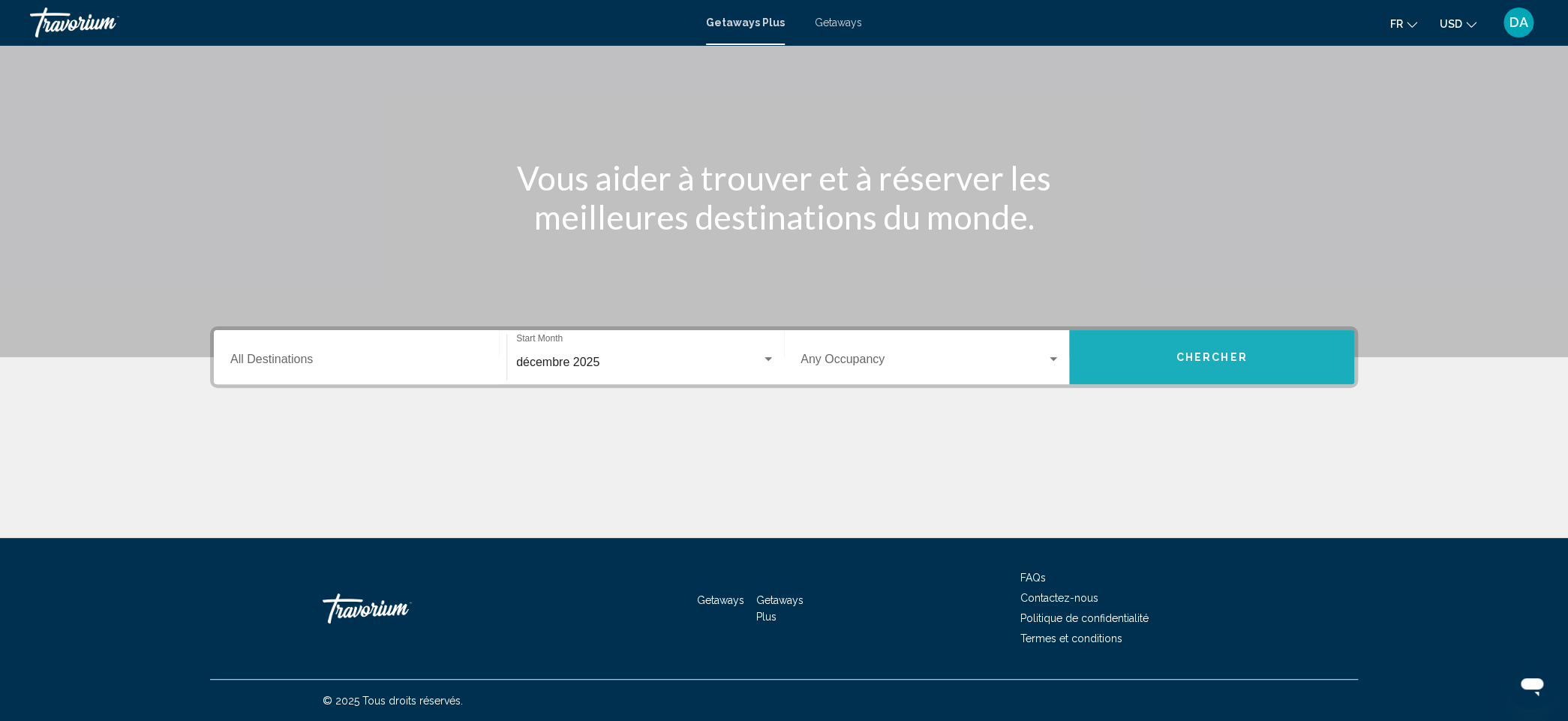
click at [1209, 362] on span "Chercher" at bounding box center [1212, 357] width 71 height 12
